Goal: Task Accomplishment & Management: Manage account settings

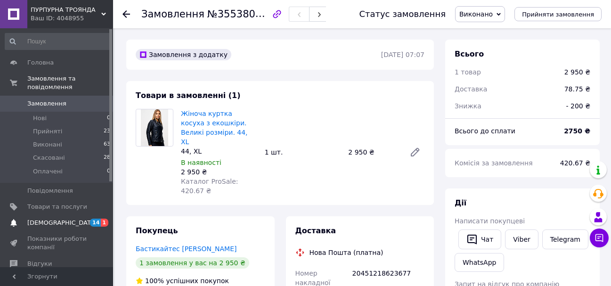
click at [57, 219] on span "[DEMOGRAPHIC_DATA]" at bounding box center [62, 223] width 70 height 8
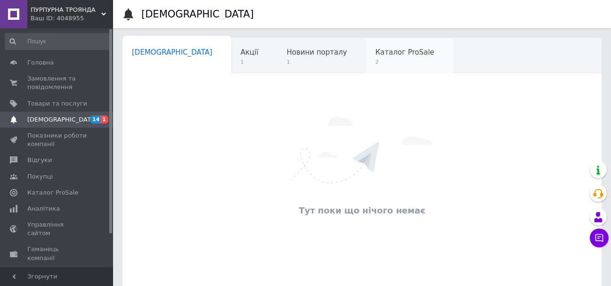
click at [376, 54] on span "Каталог ProSale" at bounding box center [405, 52] width 59 height 8
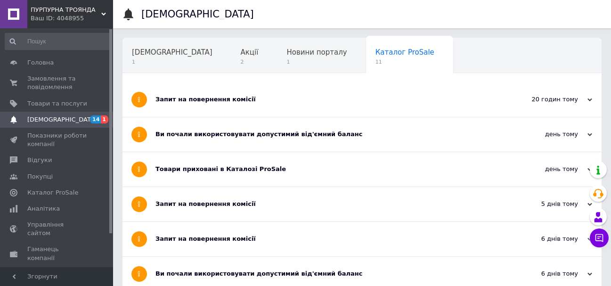
scroll to position [47, 0]
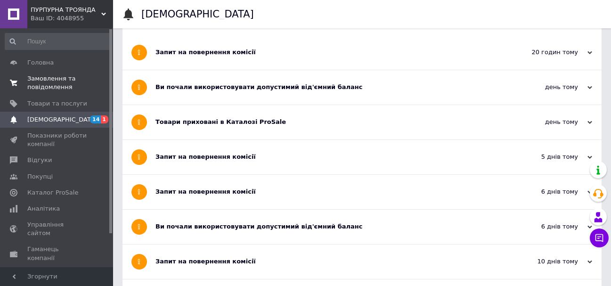
click at [44, 76] on span "Замовлення та повідомлення" at bounding box center [57, 82] width 60 height 17
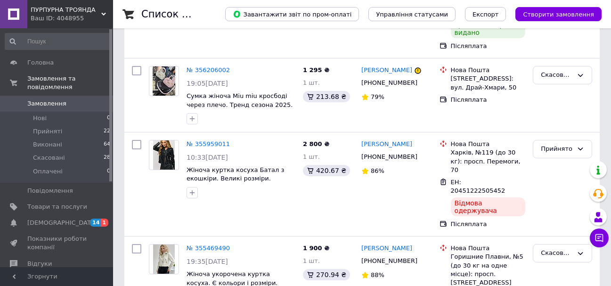
scroll to position [191, 0]
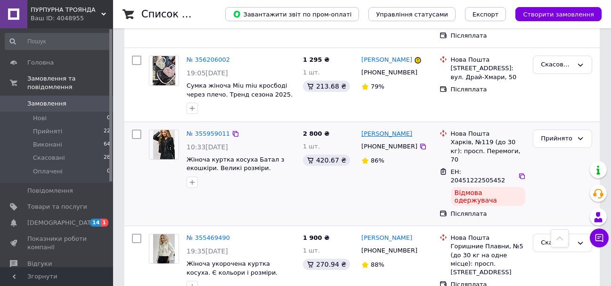
click at [389, 130] on link "[PERSON_NAME]" at bounding box center [386, 134] width 51 height 9
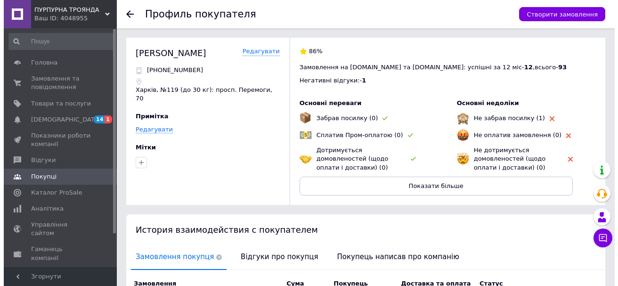
scroll to position [141, 0]
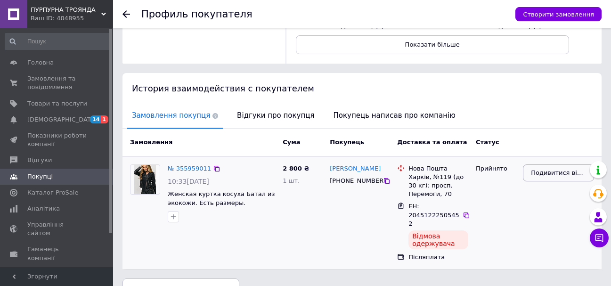
click at [565, 174] on span "Подивитися відгук" at bounding box center [558, 173] width 55 height 9
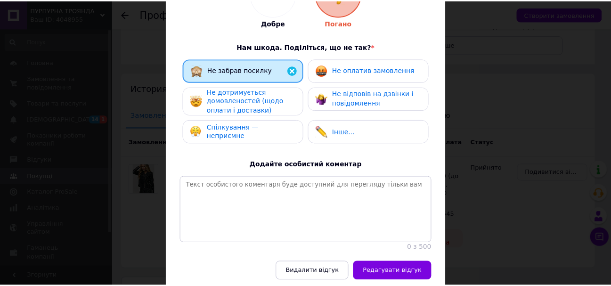
scroll to position [162, 0]
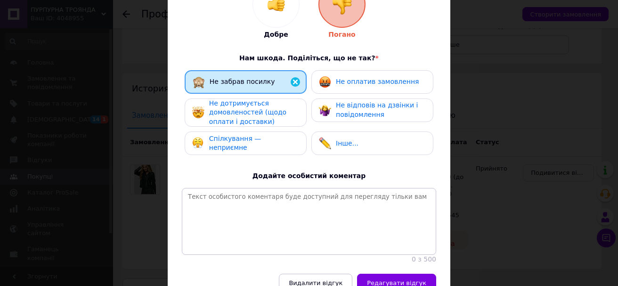
click at [519, 175] on div "× Оцените заказ покупателя Ви можете змінити, доповнити або видалити раніше над…" at bounding box center [309, 143] width 618 height 286
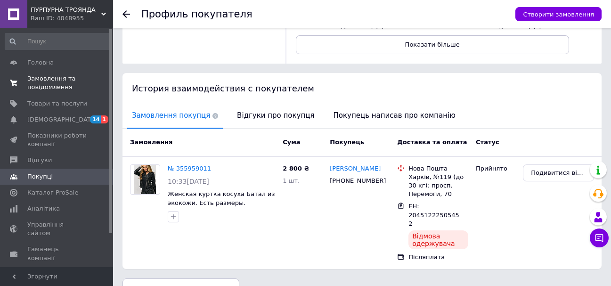
click at [45, 76] on span "Замовлення та повідомлення" at bounding box center [57, 82] width 60 height 17
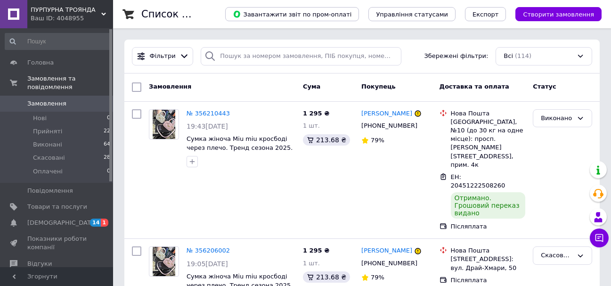
click at [103, 13] on use at bounding box center [103, 14] width 5 height 3
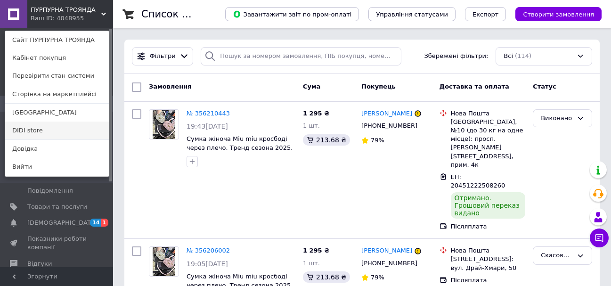
click at [28, 134] on link "DIDI store" at bounding box center [57, 131] width 104 height 18
